Goal: Task Accomplishment & Management: Manage account settings

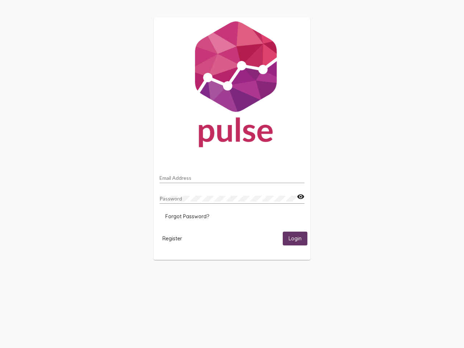
click at [232, 176] on input "Email Address" at bounding box center [232, 178] width 145 height 6
click at [301, 197] on mat-icon "visibility" at bounding box center [301, 197] width 8 height 9
click at [187, 216] on span "Forgot Password?" at bounding box center [187, 216] width 44 height 7
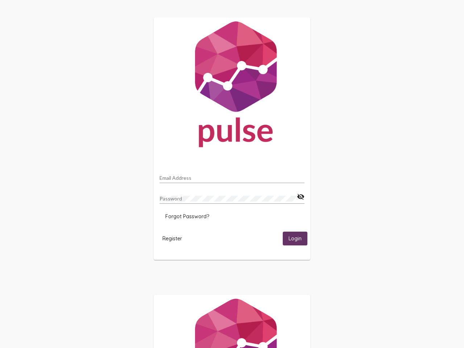
click at [172, 238] on span "Register" at bounding box center [172, 238] width 20 height 7
click at [295, 238] on span "Login" at bounding box center [295, 239] width 13 height 7
